Goal: Navigation & Orientation: Understand site structure

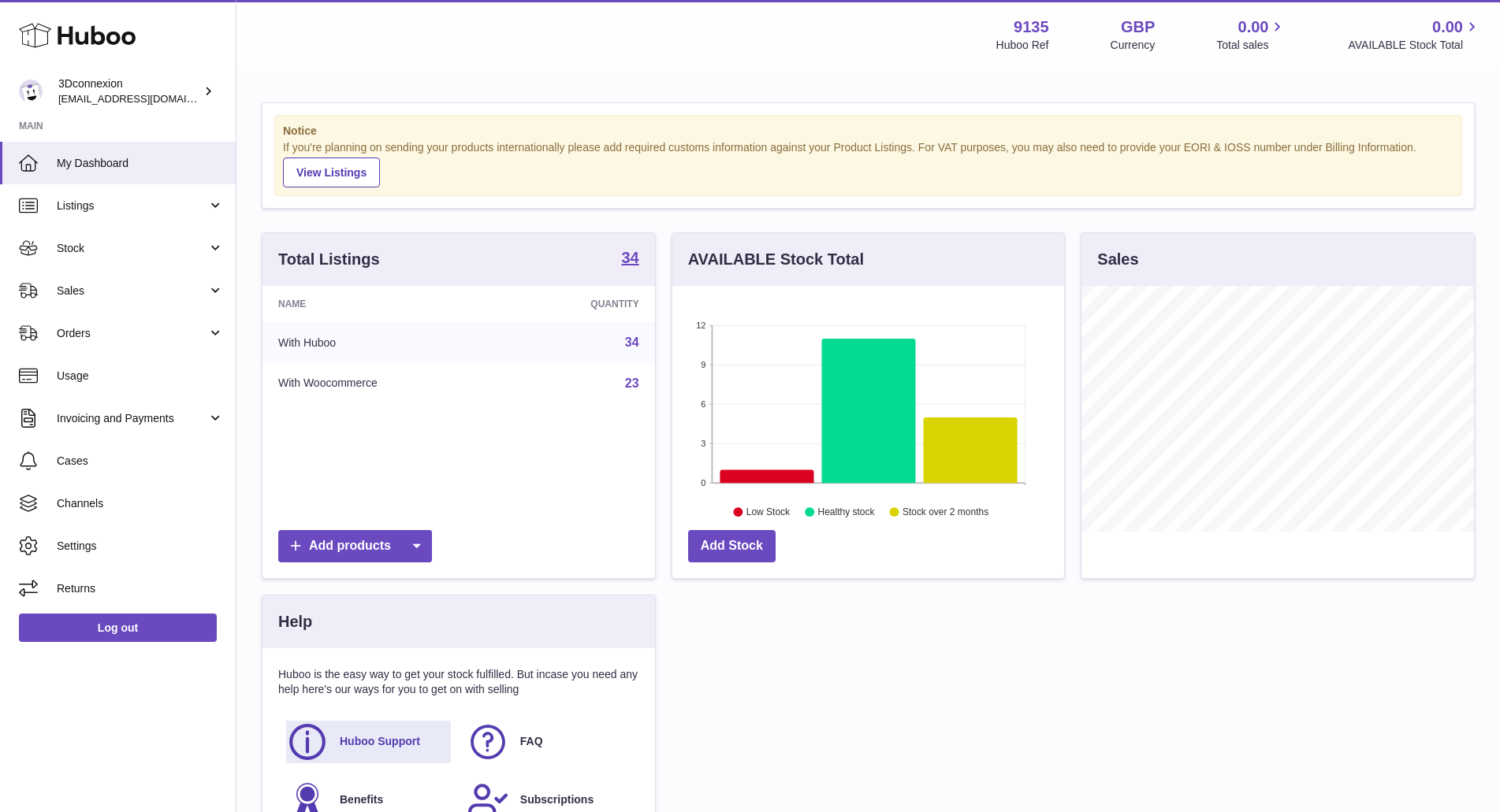
scroll to position [246, 391]
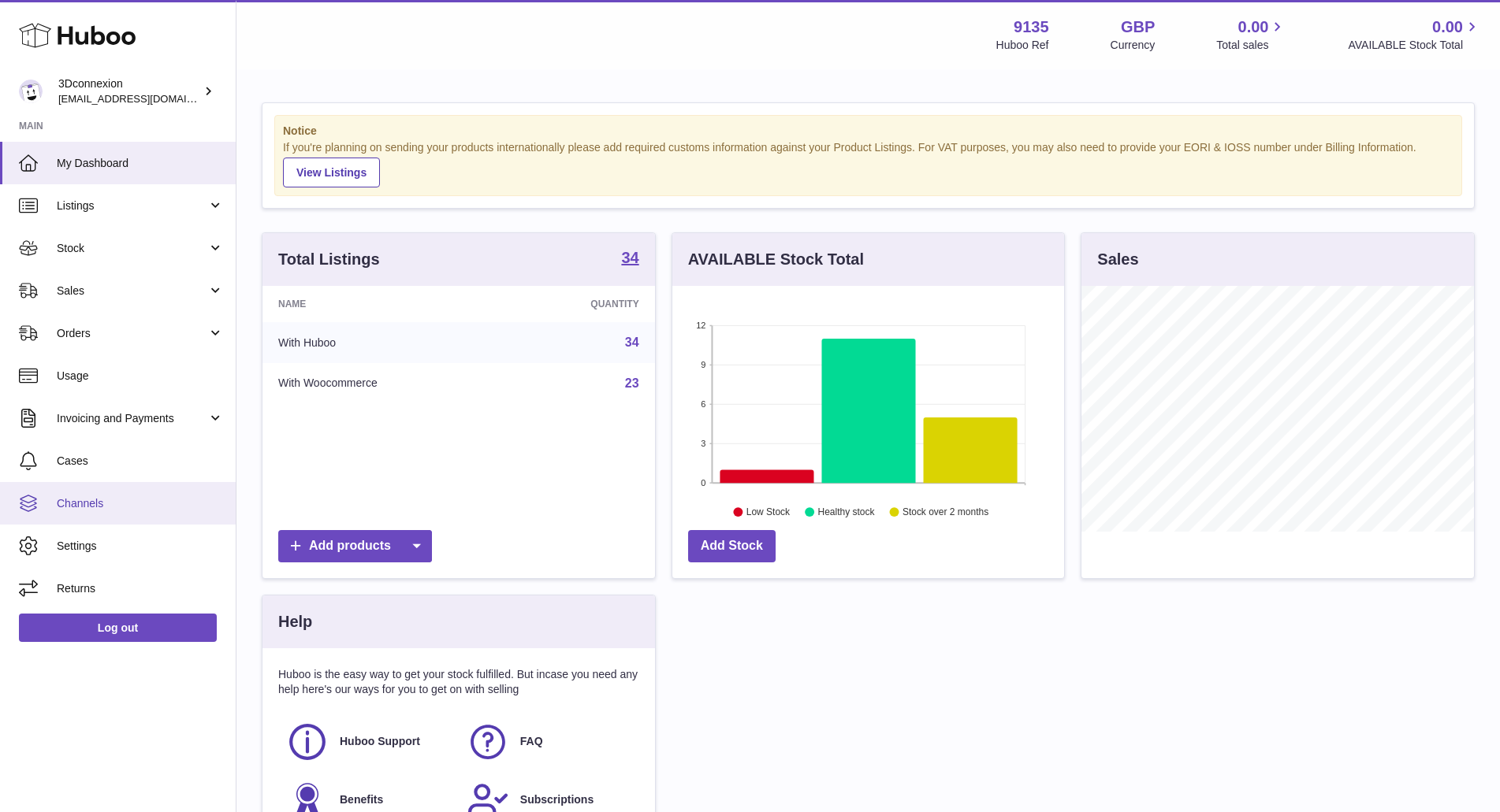
click at [93, 497] on span "Channels" at bounding box center [140, 503] width 167 height 15
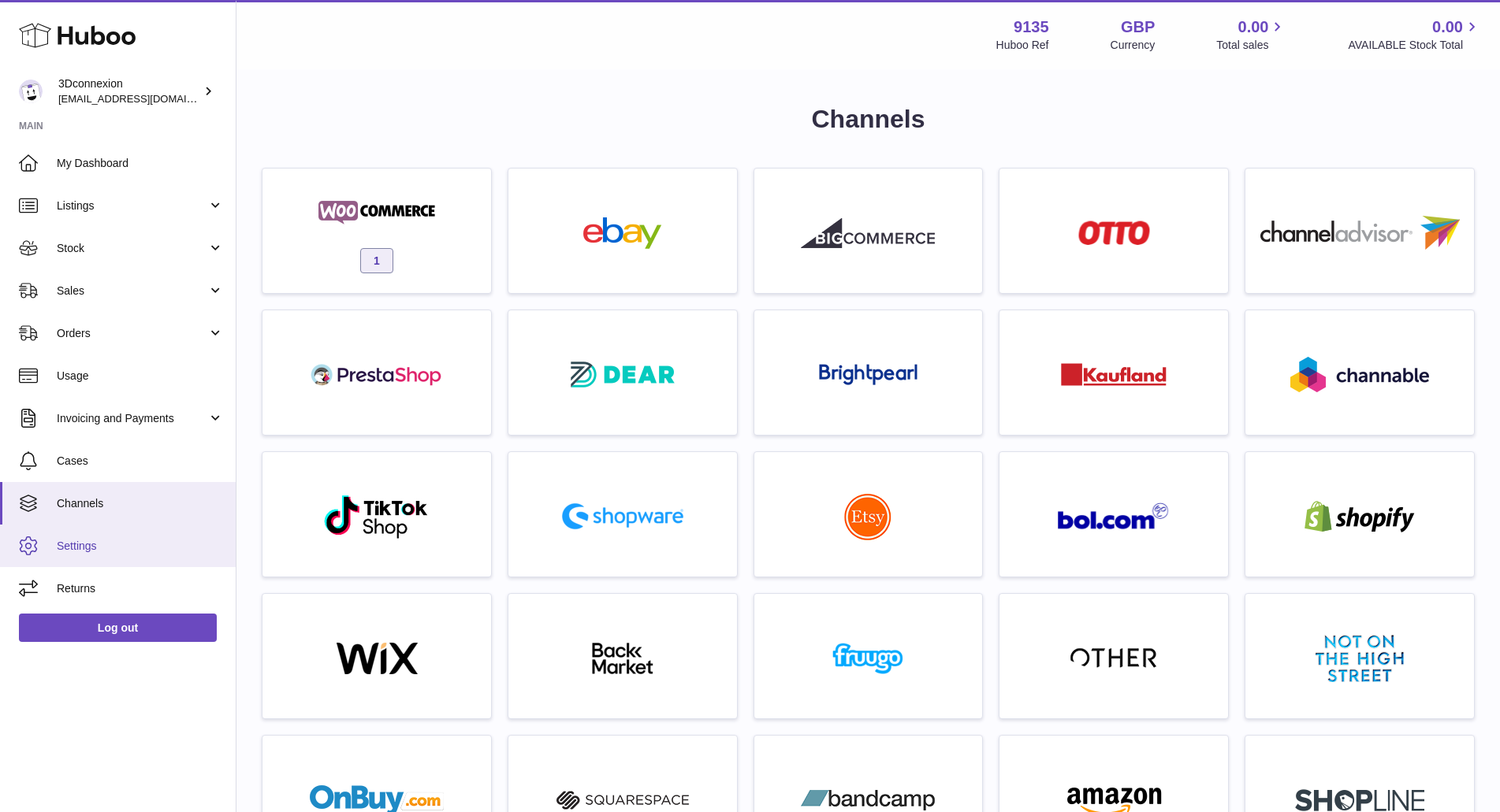
click at [91, 548] on span "Settings" at bounding box center [140, 546] width 167 height 15
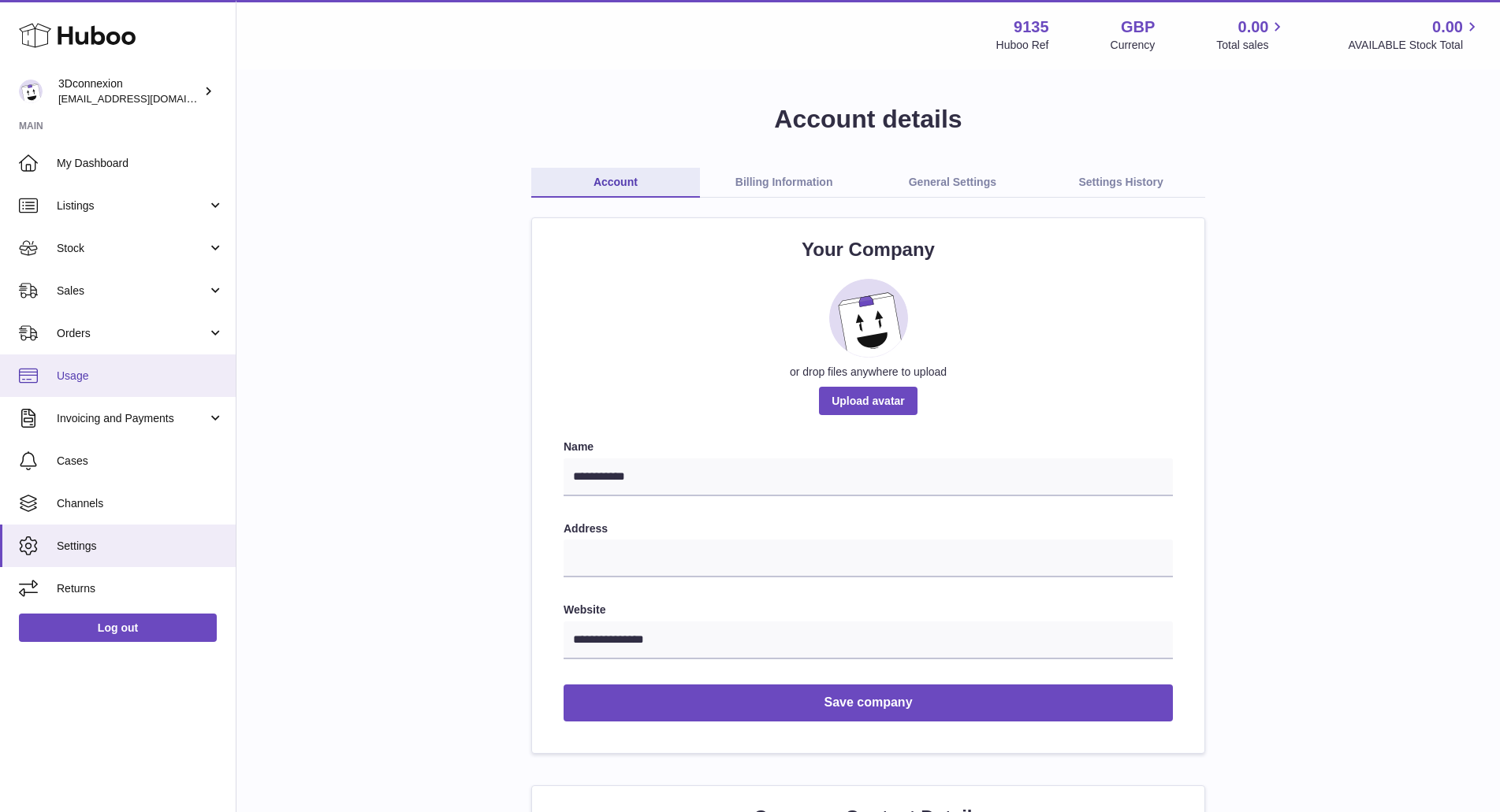
click at [84, 374] on span "Usage" at bounding box center [140, 376] width 167 height 15
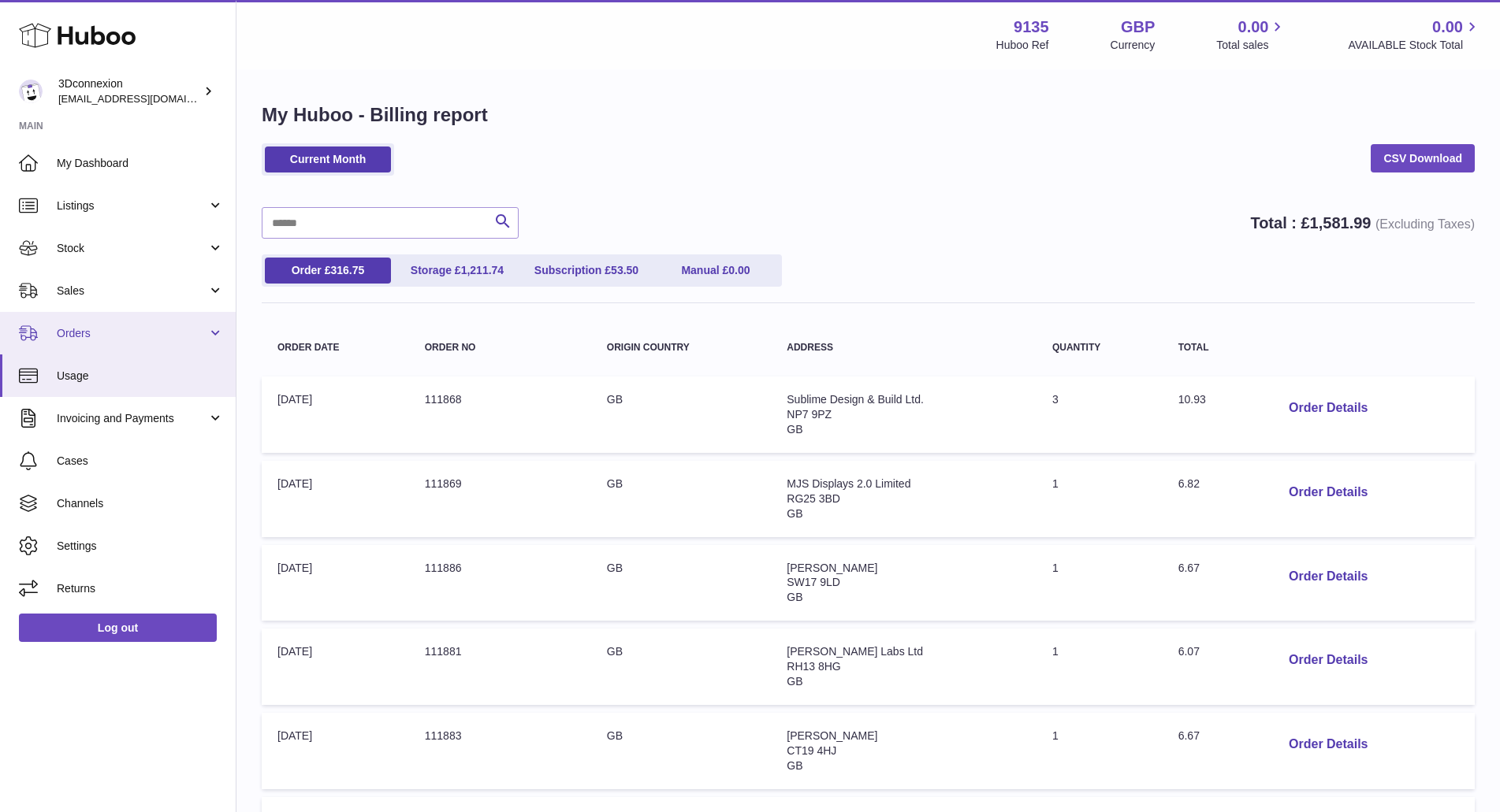
click at [83, 335] on span "Orders" at bounding box center [131, 333] width 150 height 15
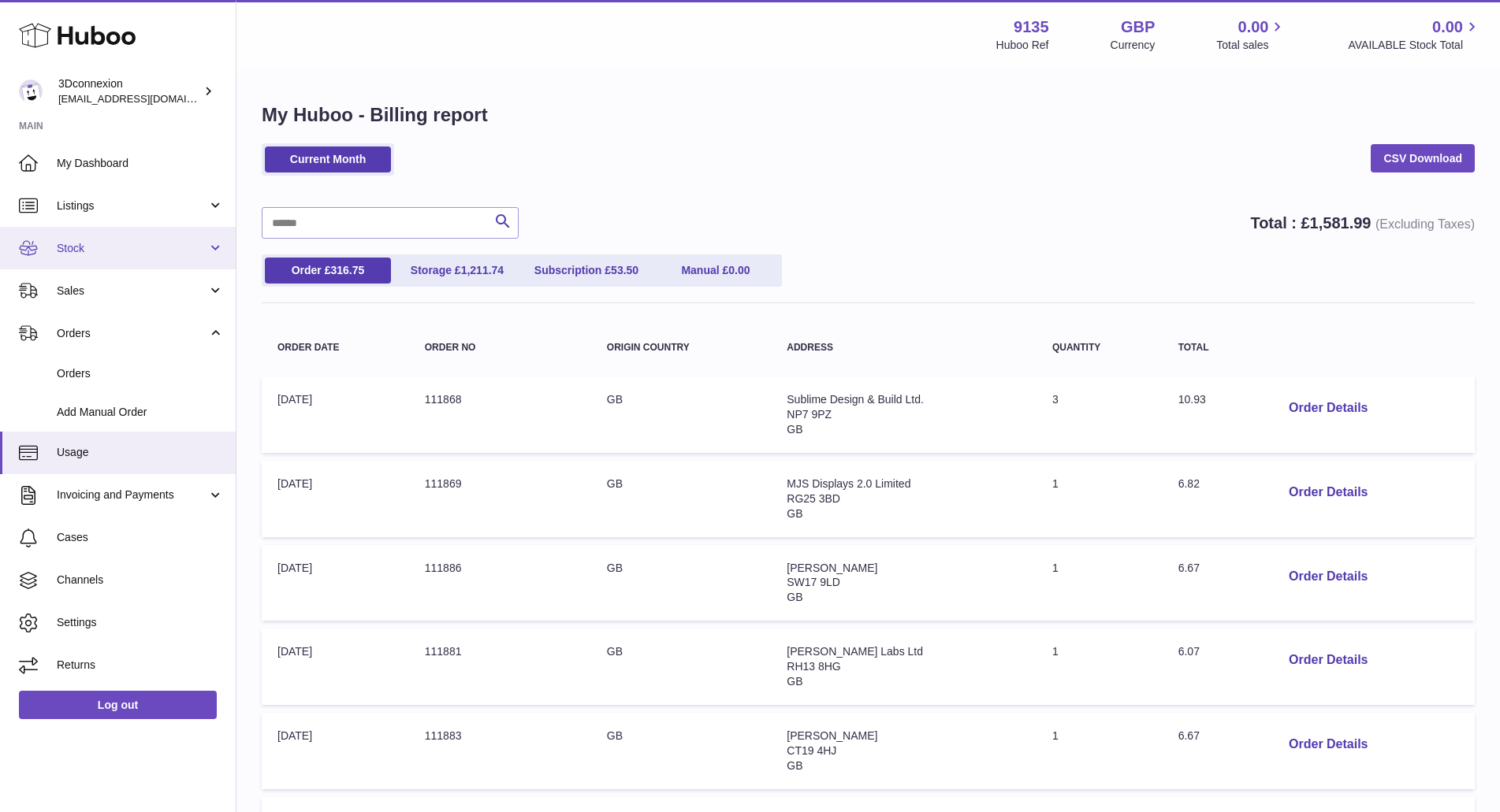
click at [76, 251] on span "Stock" at bounding box center [131, 248] width 150 height 15
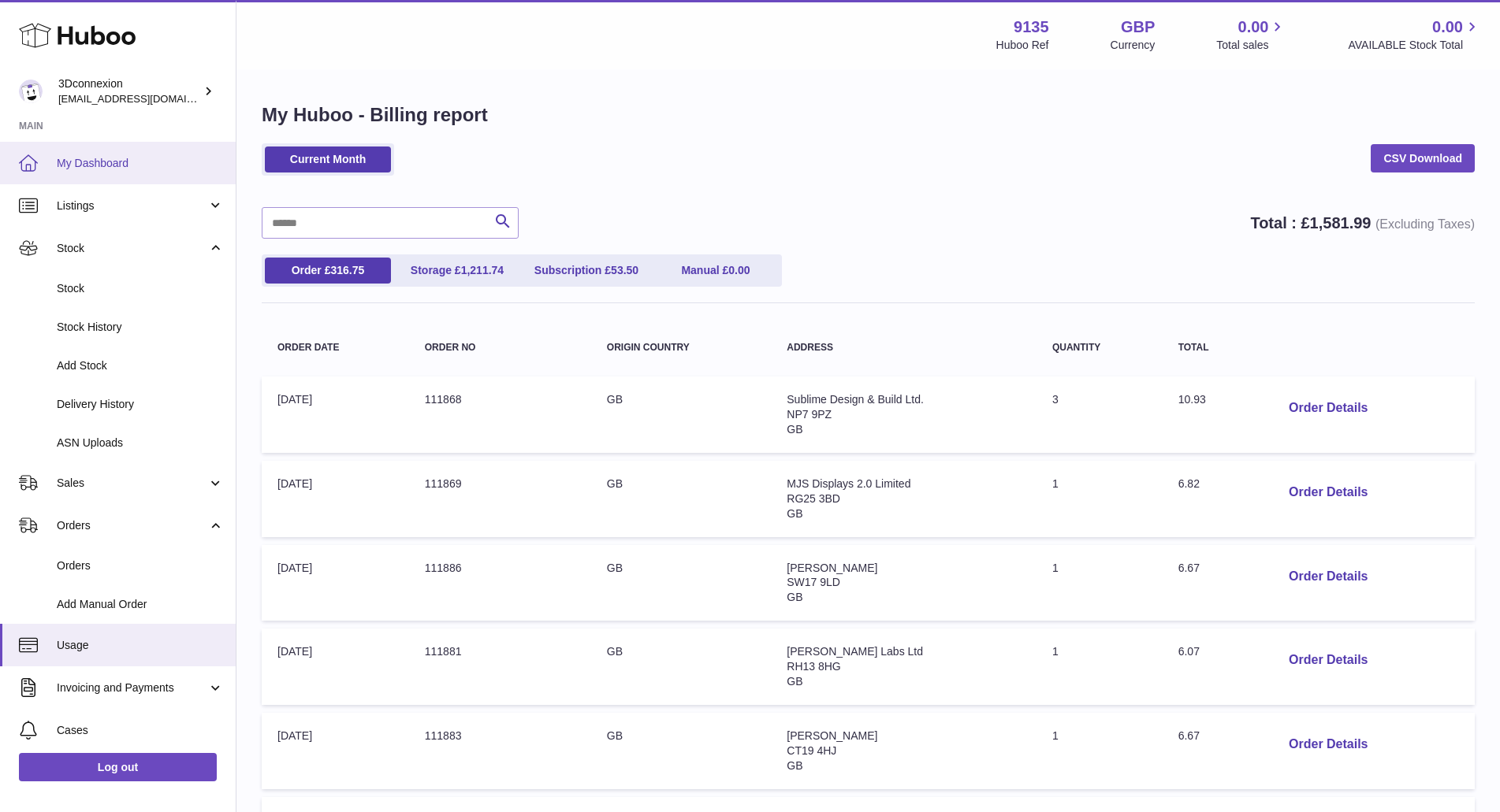
click at [82, 164] on span "My Dashboard" at bounding box center [140, 163] width 167 height 15
